Goal: Task Accomplishment & Management: Use online tool/utility

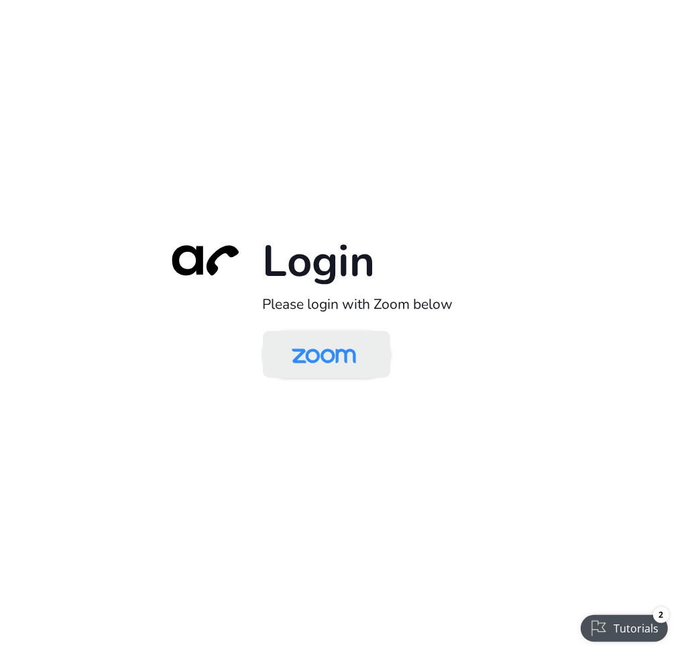
click at [346, 359] on img at bounding box center [324, 355] width 93 height 44
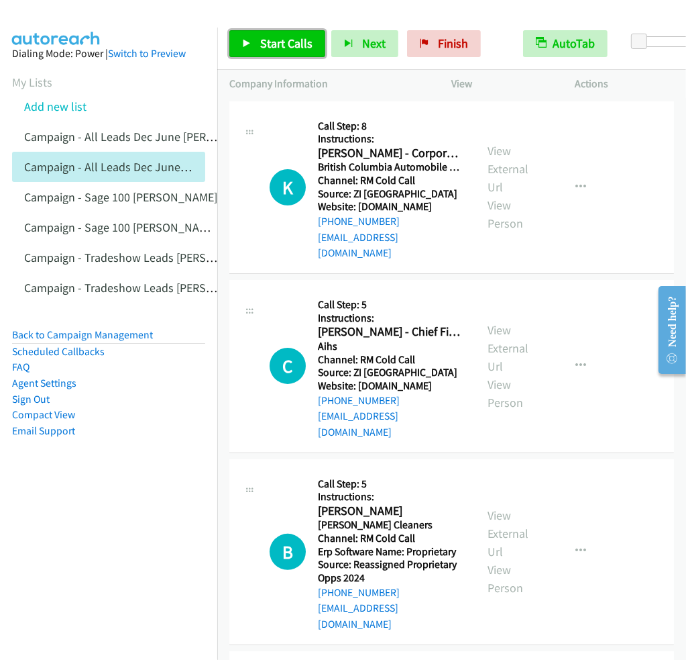
click at [244, 41] on icon at bounding box center [246, 44] width 9 height 9
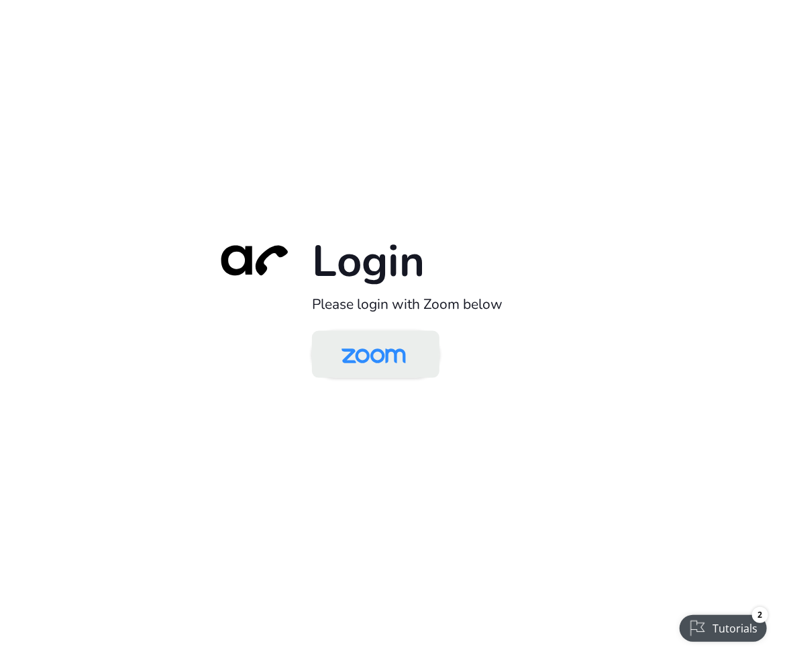
click at [369, 351] on img at bounding box center [373, 355] width 93 height 44
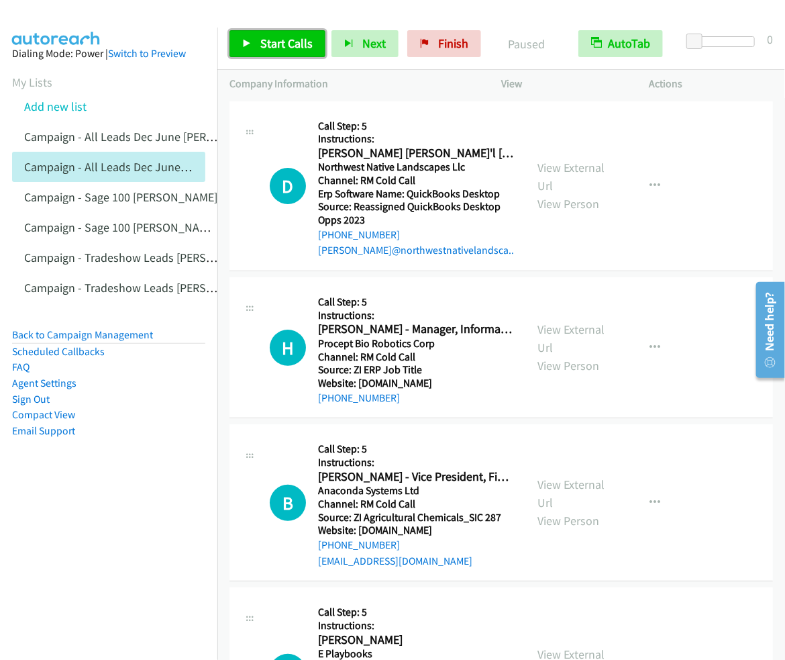
click at [272, 37] on span "Start Calls" at bounding box center [286, 43] width 52 height 15
